Goal: Task Accomplishment & Management: Manage account settings

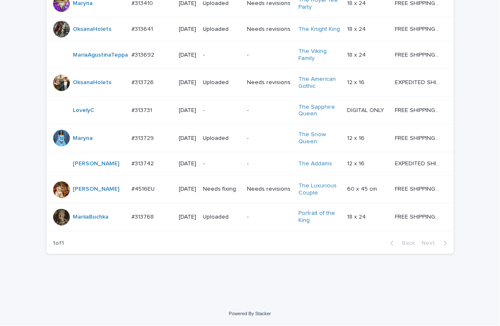
scroll to position [254, 0]
click at [465, 88] on div "Loading... Saving… Loading... Saving… Check Your Order Artist Name Date Design_…" at bounding box center [250, 93] width 500 height 418
click at [193, 273] on div "Loading... Saving… Loading... Saving… Check Your Order Artist Name Date Design_…" at bounding box center [250, 82] width 416 height 397
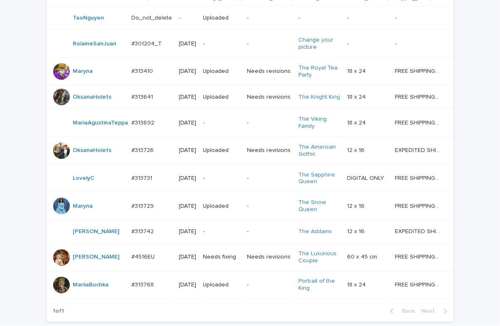
scroll to position [109, 0]
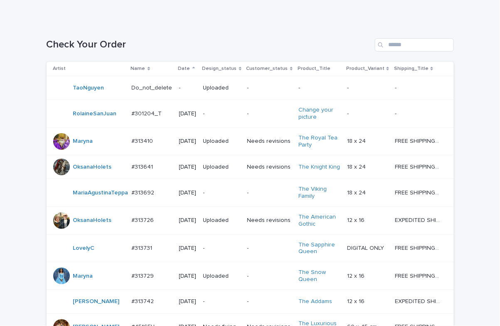
click at [222, 196] on p "-" at bounding box center [221, 192] width 37 height 7
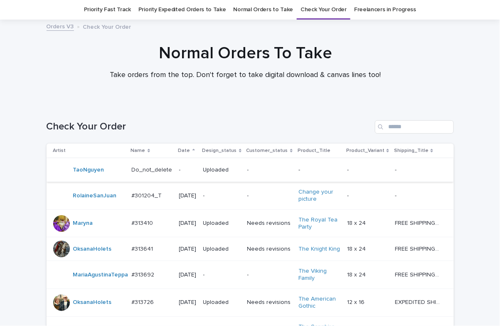
scroll to position [254, 0]
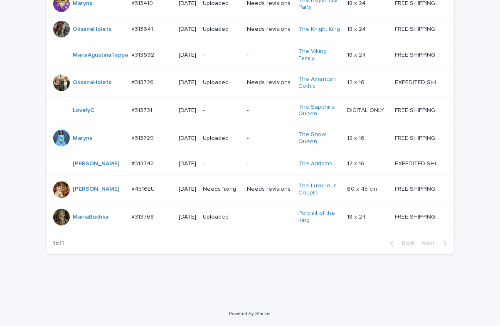
click at [164, 283] on div "Loading... Saving… Loading... Saving… Check Your Order Artist Name Date Design_…" at bounding box center [250, 93] width 500 height 418
